Goal: Navigation & Orientation: Find specific page/section

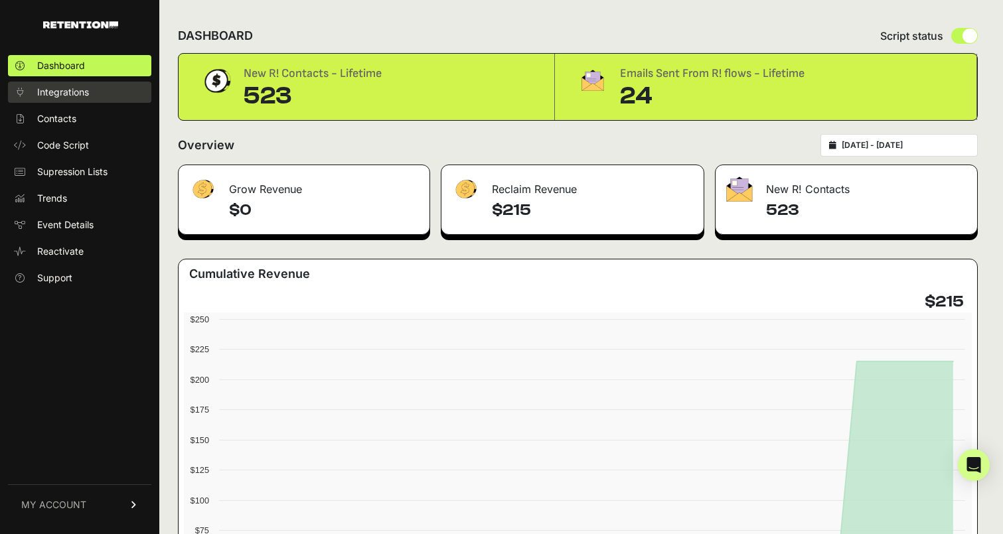
click at [96, 97] on link "Integrations" at bounding box center [79, 92] width 143 height 21
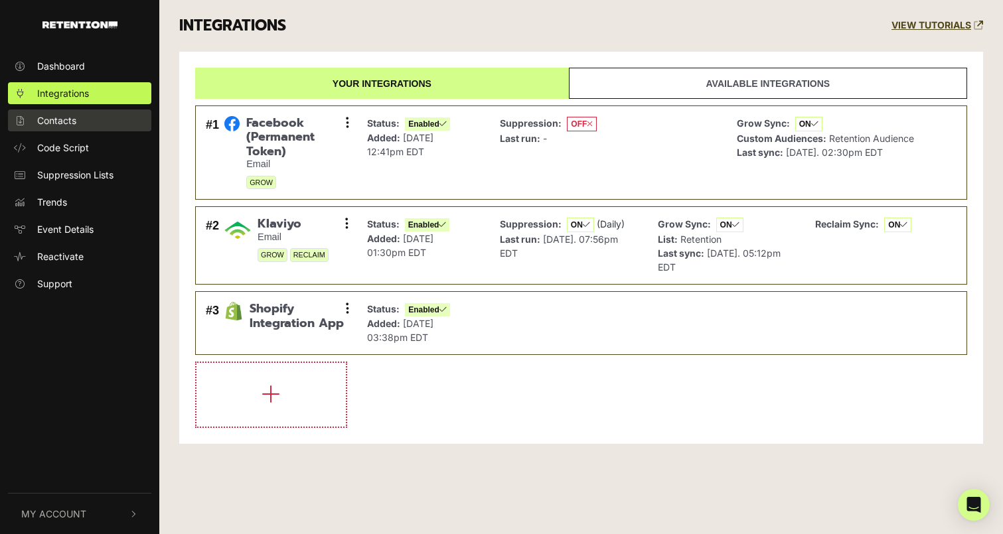
click at [78, 129] on link "Contacts" at bounding box center [79, 121] width 143 height 22
